Goal: Task Accomplishment & Management: Manage account settings

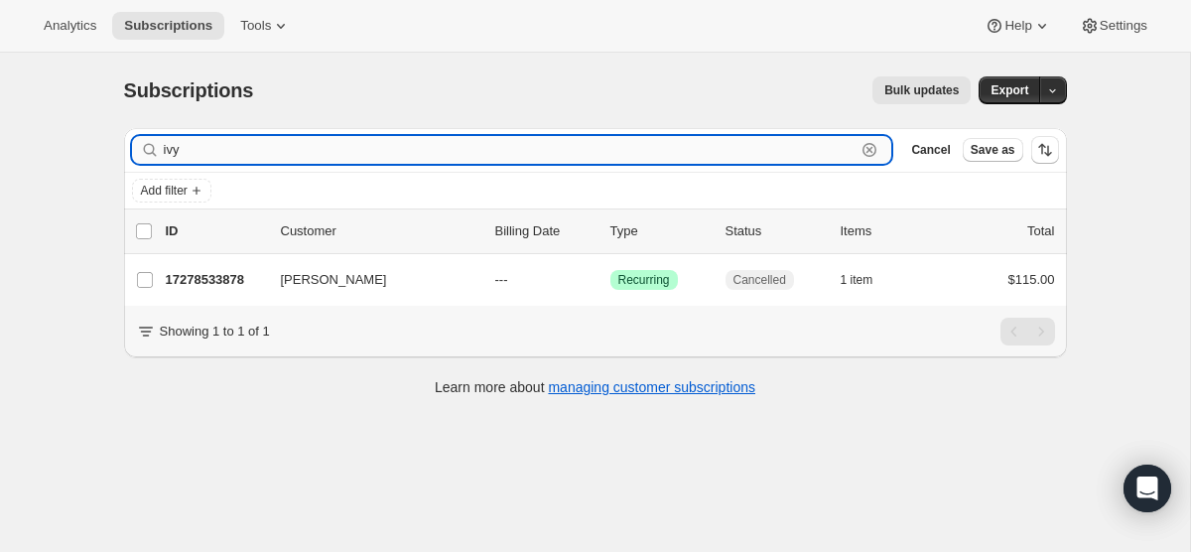
click at [718, 155] on input "ivy" at bounding box center [510, 150] width 693 height 28
click at [718, 154] on input "ivy" at bounding box center [510, 150] width 693 height 28
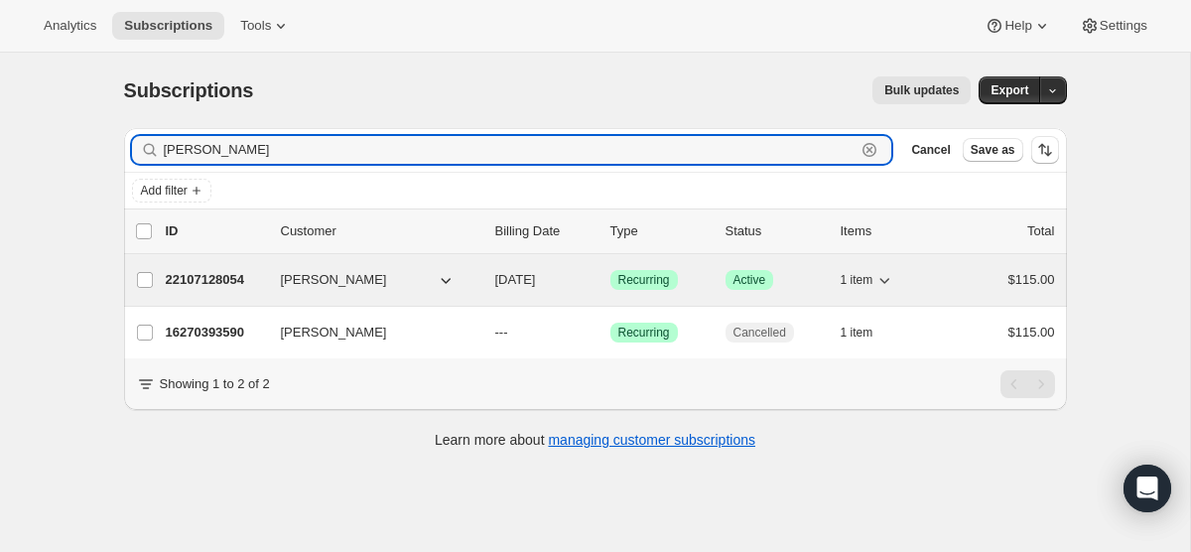
type input "[PERSON_NAME]"
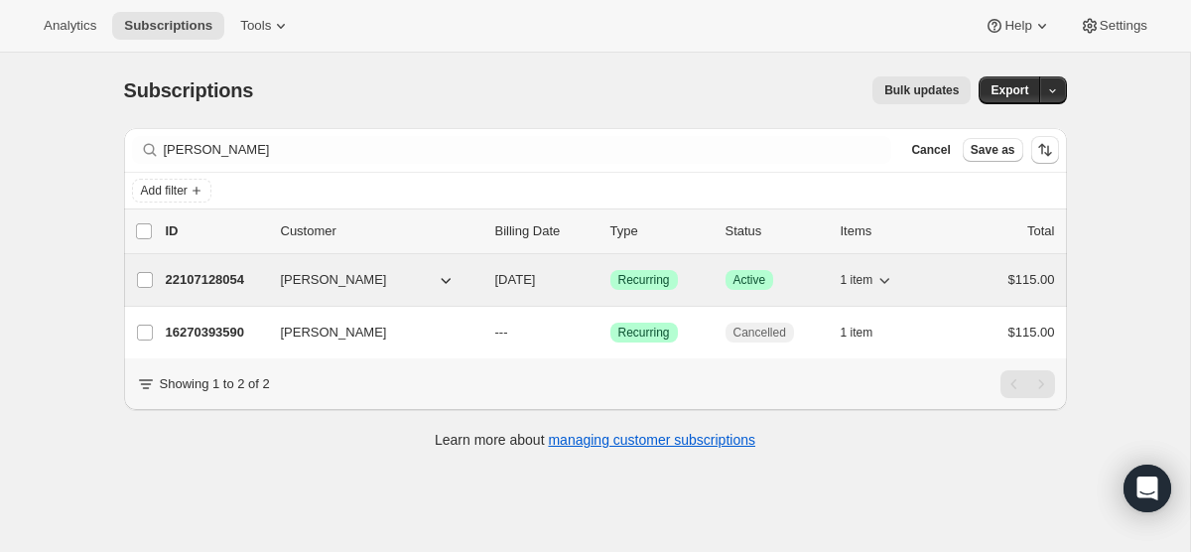
click at [533, 279] on span "[DATE]" at bounding box center [515, 279] width 41 height 15
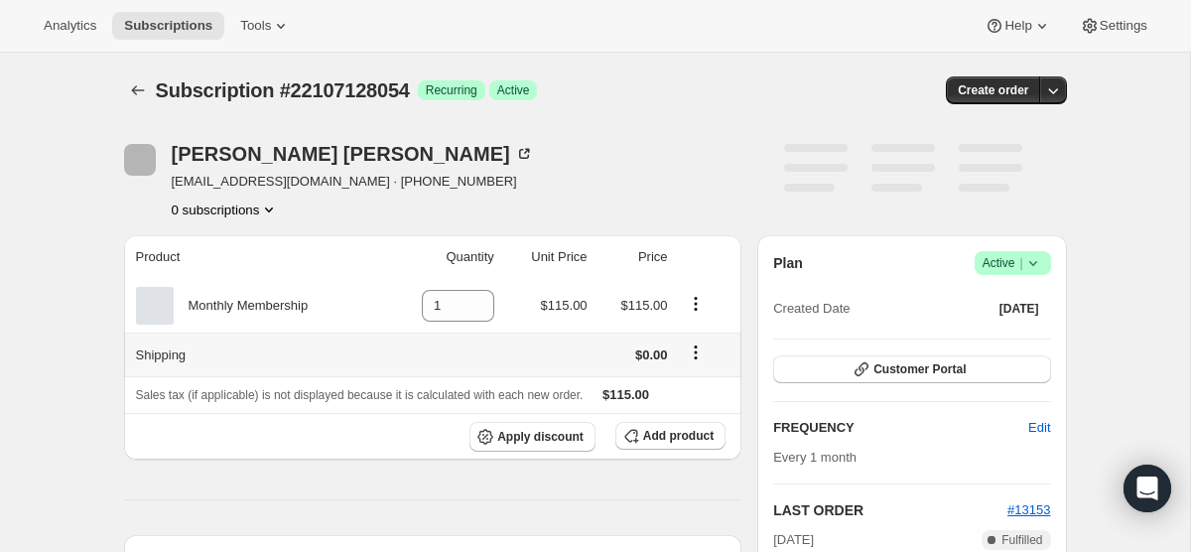
scroll to position [20, 0]
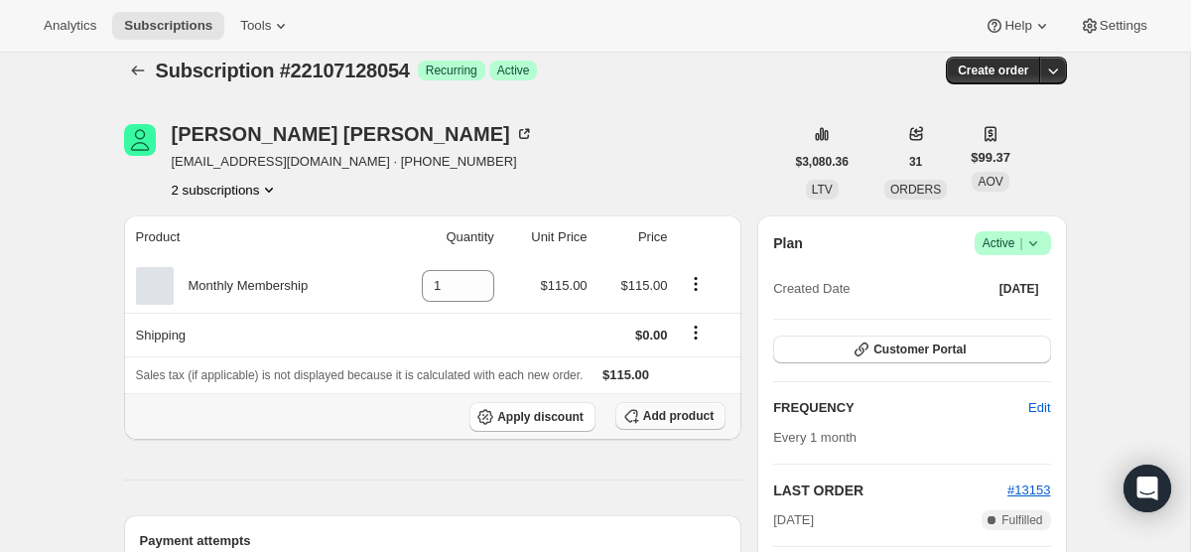
click at [651, 407] on button "Add product" at bounding box center [670, 416] width 110 height 28
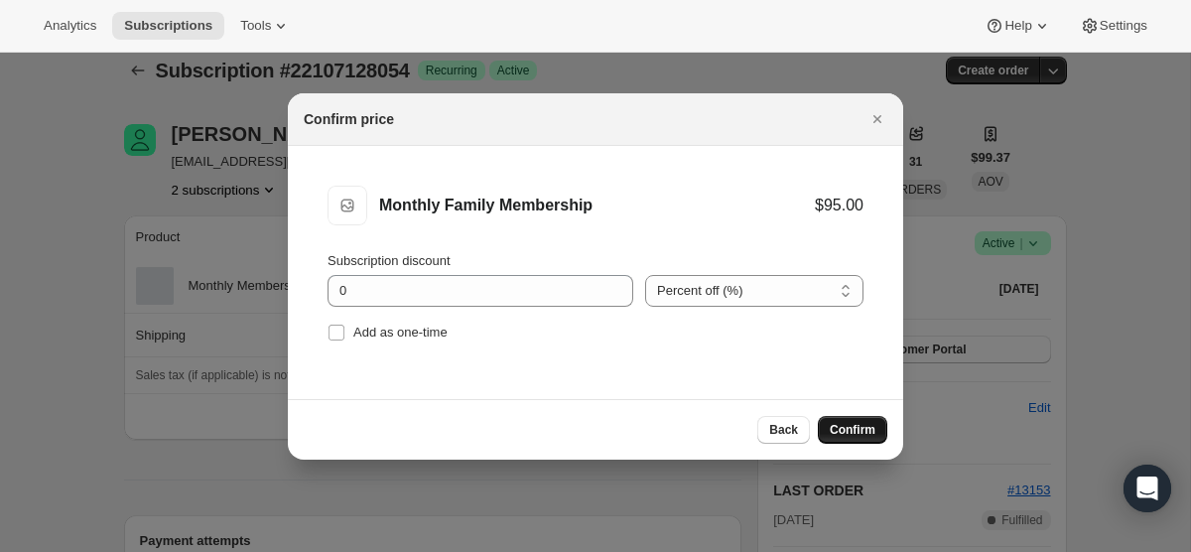
click at [856, 425] on span "Confirm" at bounding box center [852, 430] width 46 height 16
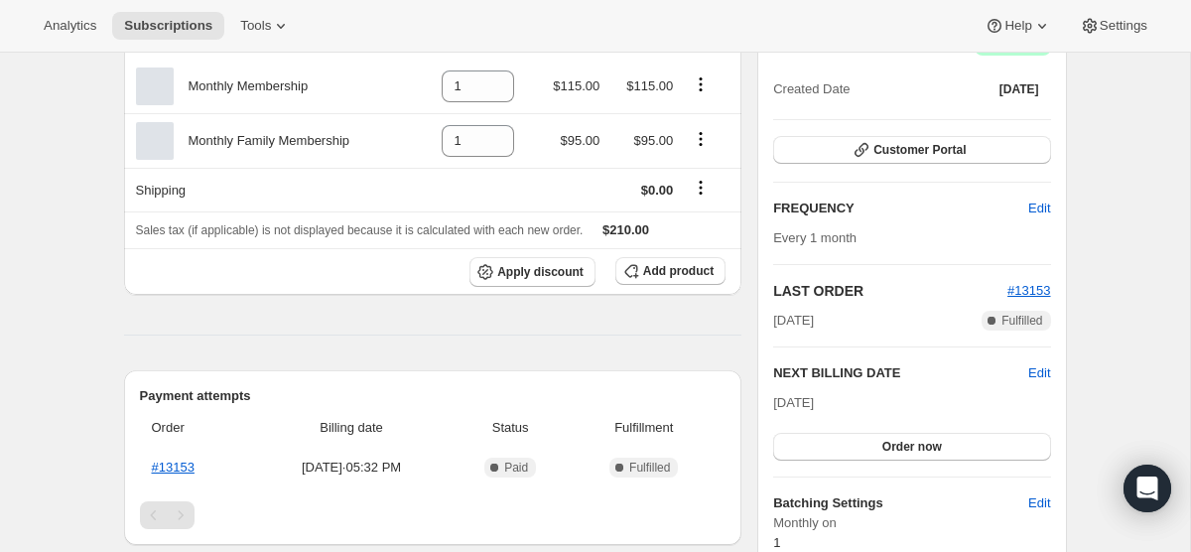
scroll to position [223, 0]
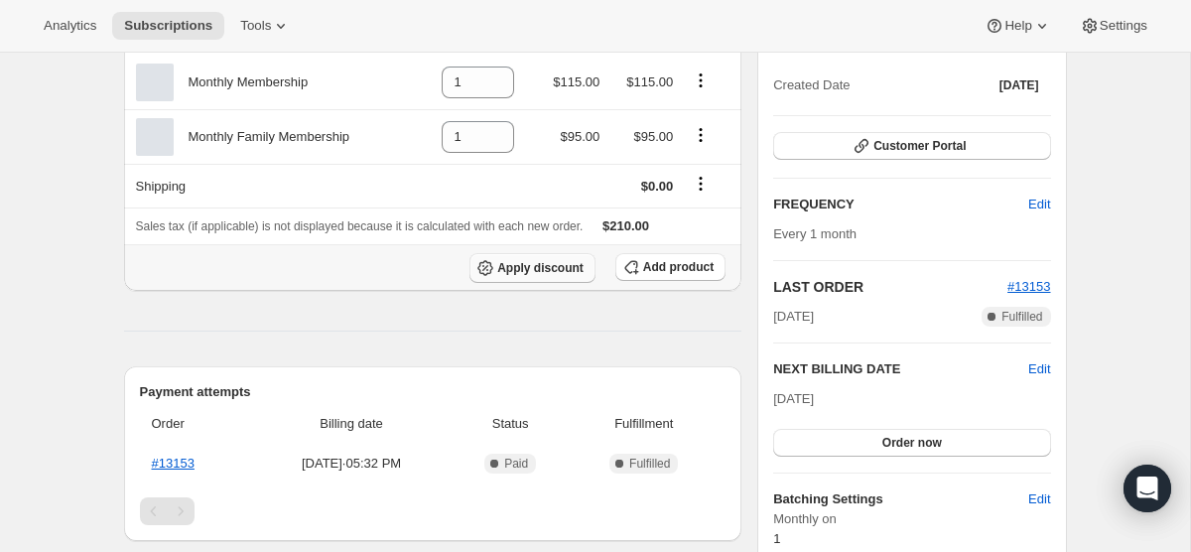
click at [511, 271] on span "Apply discount" at bounding box center [540, 268] width 86 height 16
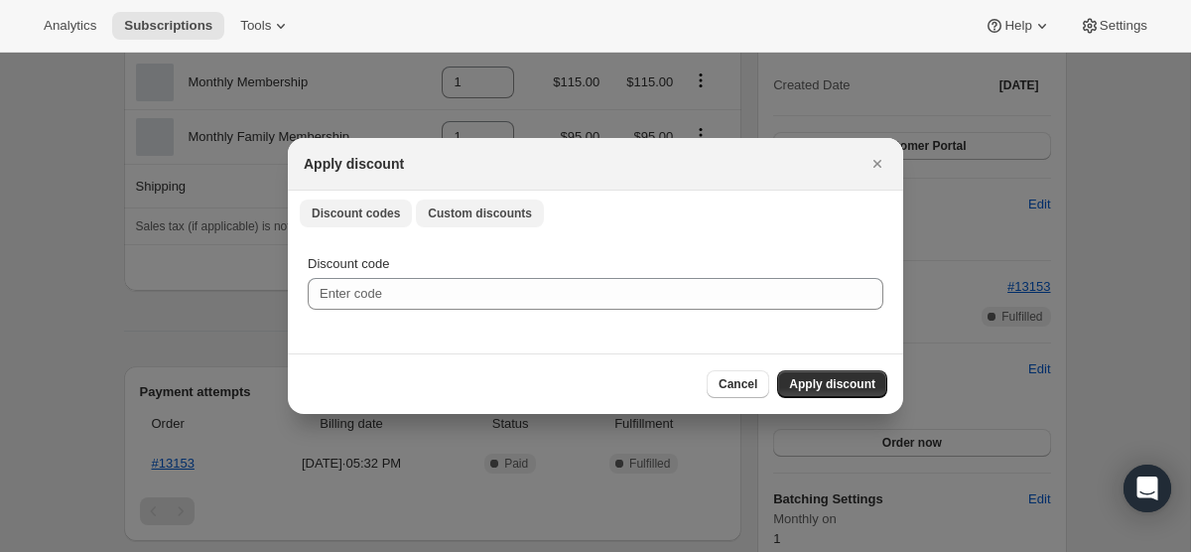
click at [494, 205] on span "Custom discounts" at bounding box center [480, 213] width 104 height 16
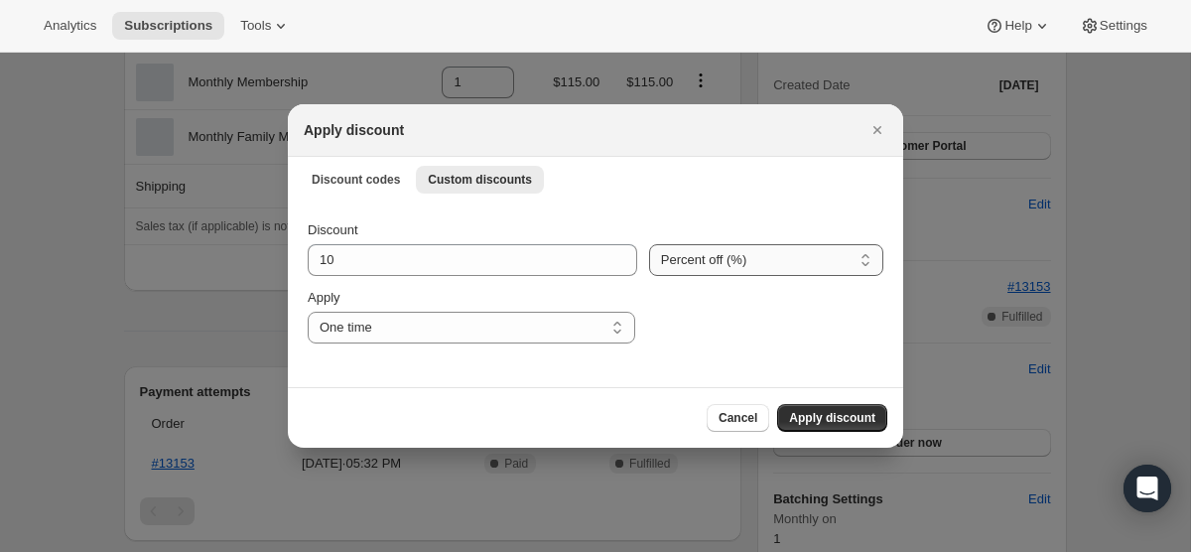
click at [701, 258] on select "Percent off (%) Amount off ($)" at bounding box center [766, 260] width 234 height 32
select select "fixed"
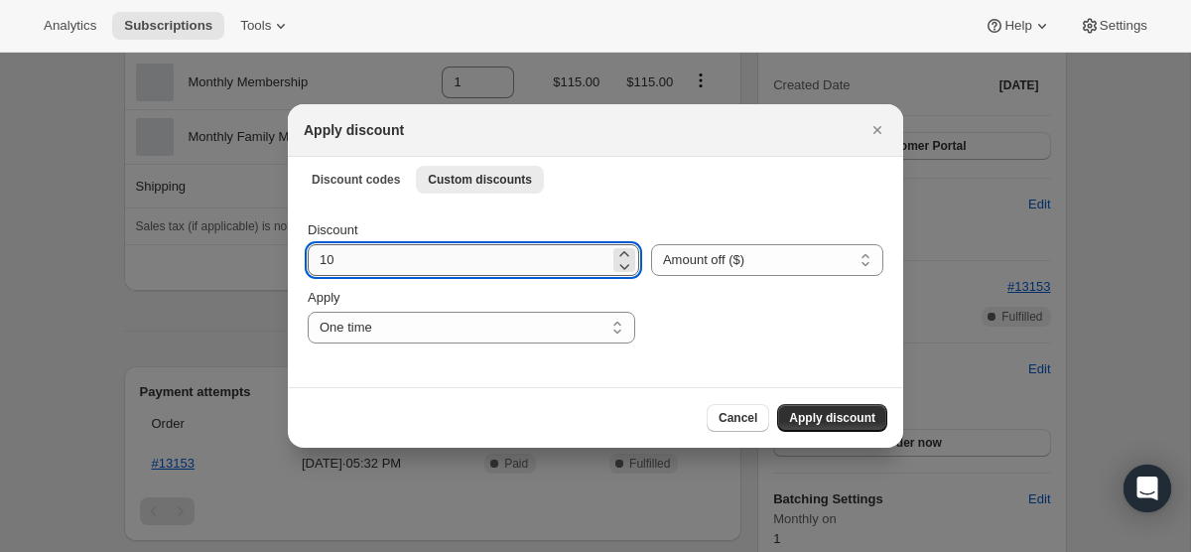
click at [440, 251] on input "10" at bounding box center [459, 260] width 302 height 32
type input "210"
click at [810, 409] on button "Apply discount" at bounding box center [832, 418] width 110 height 28
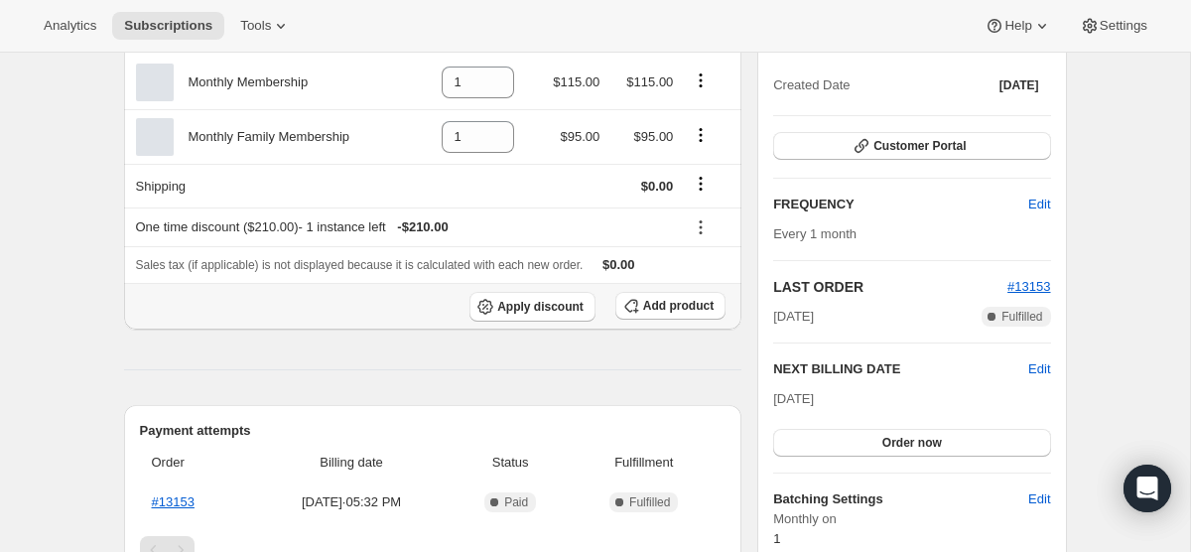
scroll to position [0, 0]
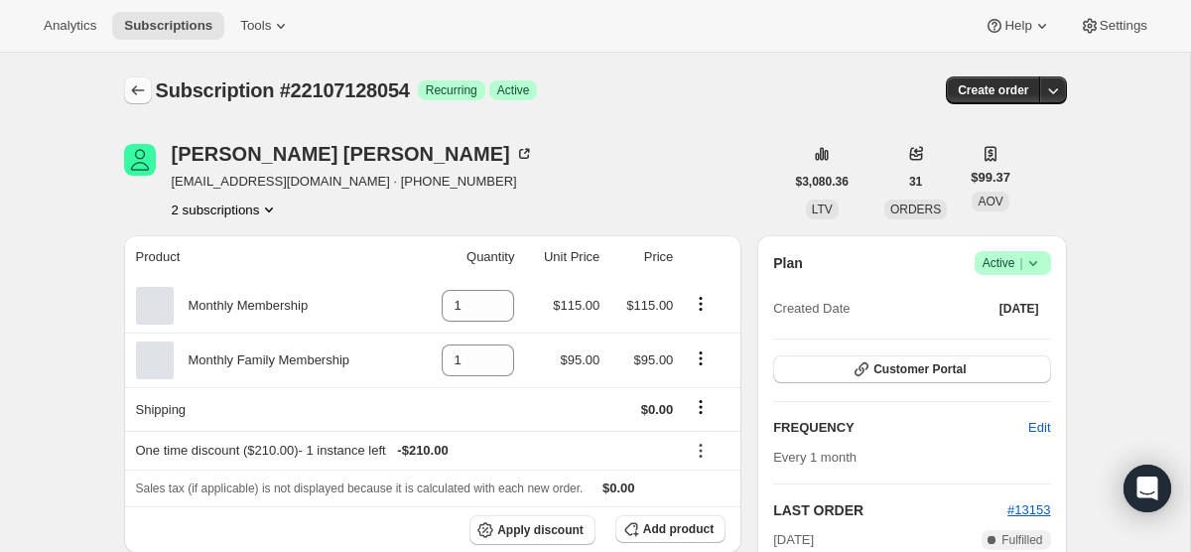
click at [142, 87] on icon "Subscriptions" at bounding box center [138, 90] width 20 height 20
